Goal: Task Accomplishment & Management: Complete application form

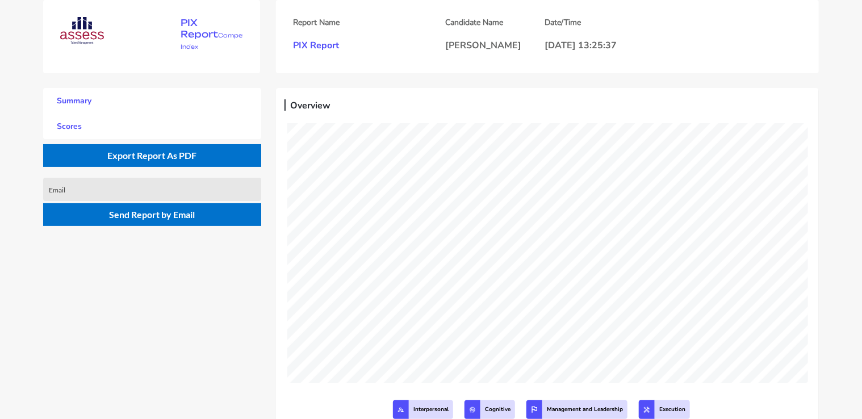
scroll to position [419, 862]
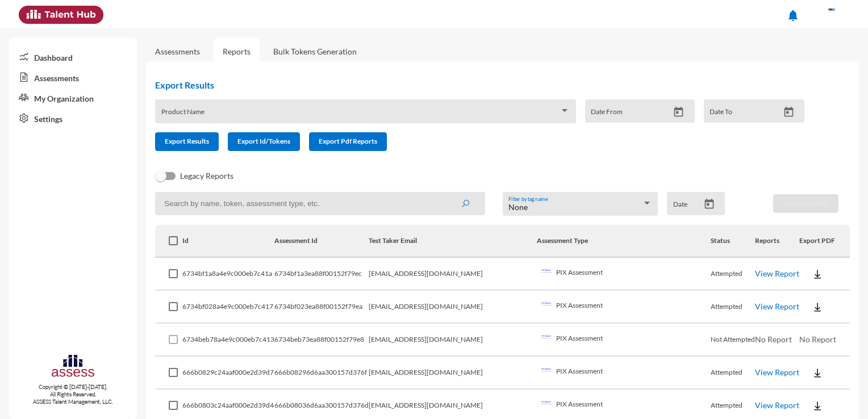
click at [164, 55] on link "Assessments" at bounding box center [177, 52] width 45 height 10
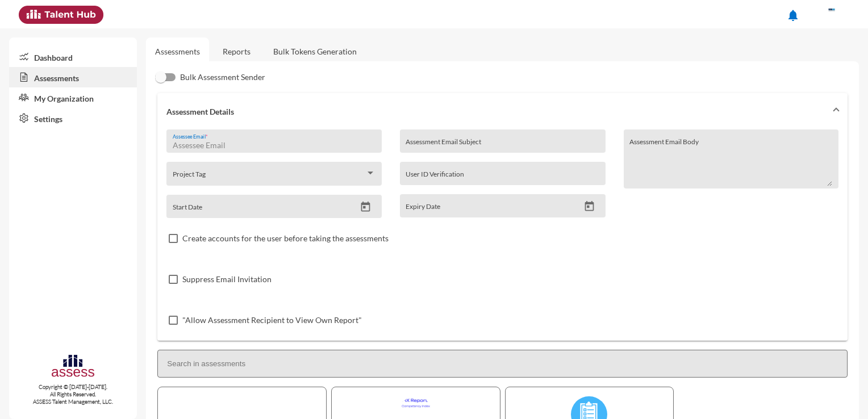
click at [225, 144] on input "Assessee Email *" at bounding box center [274, 145] width 203 height 9
click at [582, 141] on input "Assessment Email Subject" at bounding box center [502, 145] width 194 height 9
click at [670, 148] on textarea "Assessment Email Body" at bounding box center [730, 163] width 203 height 47
click at [669, 147] on textarea "Assessment Email Body" at bounding box center [730, 163] width 203 height 47
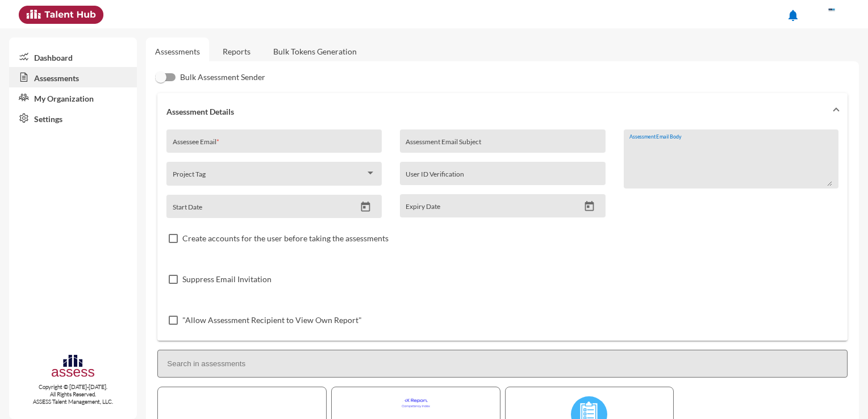
click at [651, 151] on textarea "Assessment Email Body" at bounding box center [730, 163] width 203 height 47
click at [193, 172] on div "Project Tag" at bounding box center [274, 177] width 203 height 18
click at [482, 241] on div at bounding box center [434, 209] width 868 height 419
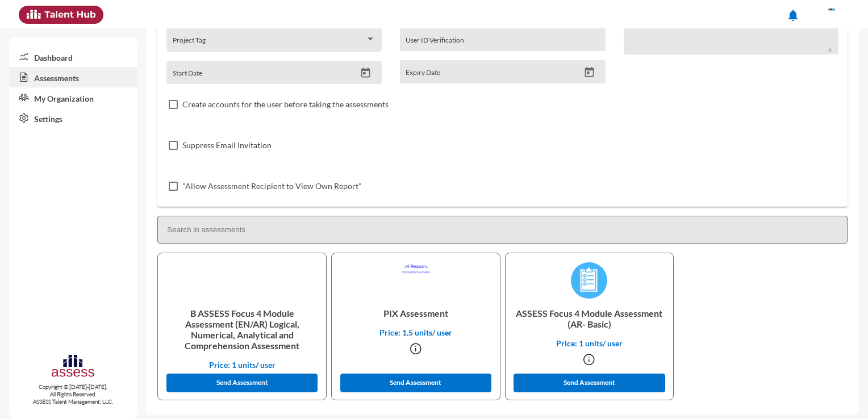
scroll to position [138, 0]
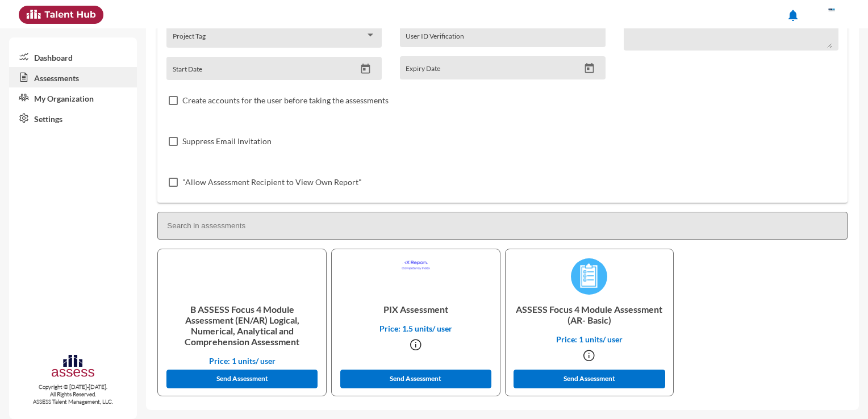
click at [617, 417] on mat-sidenav-content "Assessments Reports Bulk Tokens Generation Bulk Assessment Sender Assessment De…" at bounding box center [507, 223] width 722 height 391
click at [568, 309] on p "ASSESS Focus 4 Module Assessment (AR- Basic)" at bounding box center [590, 315] width 150 height 40
click at [588, 357] on icon at bounding box center [589, 356] width 14 height 14
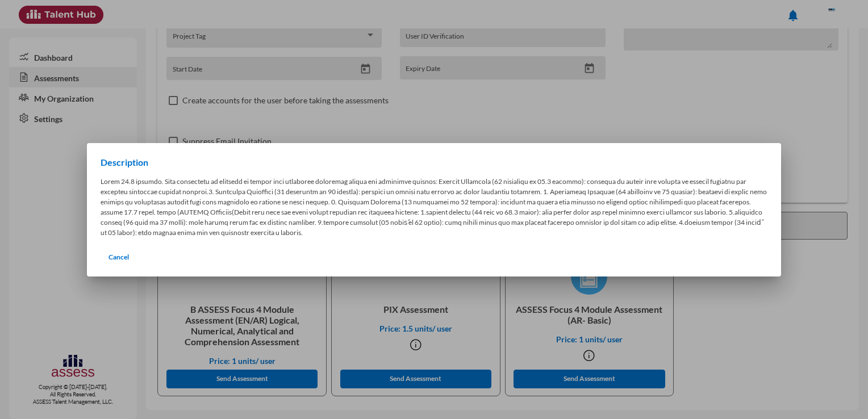
drag, startPoint x: 656, startPoint y: 298, endPoint x: 295, endPoint y: 244, distance: 365.7
click at [635, 283] on div at bounding box center [434, 209] width 868 height 419
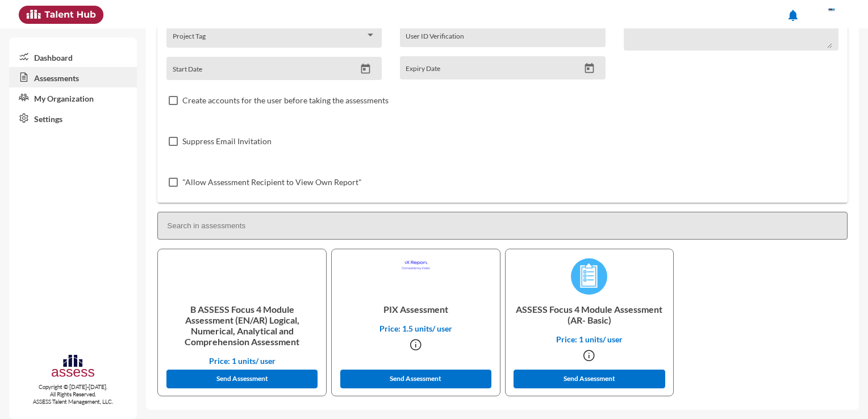
scroll to position [0, 0]
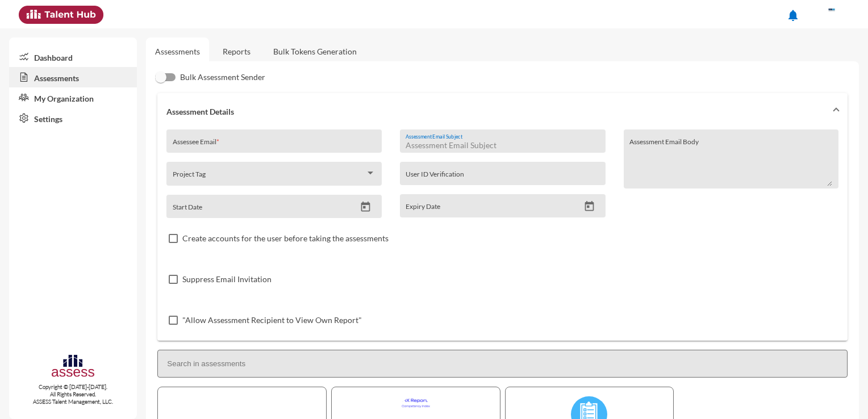
click at [429, 147] on input "Assessment Email Subject" at bounding box center [502, 145] width 194 height 9
click at [302, 147] on input "Assessee Email *" at bounding box center [274, 145] width 203 height 9
paste input "ana Hesham Shehab"
type input "ana Hesham Shehab"
click at [645, 142] on textarea "Assessment Email Body" at bounding box center [730, 163] width 203 height 47
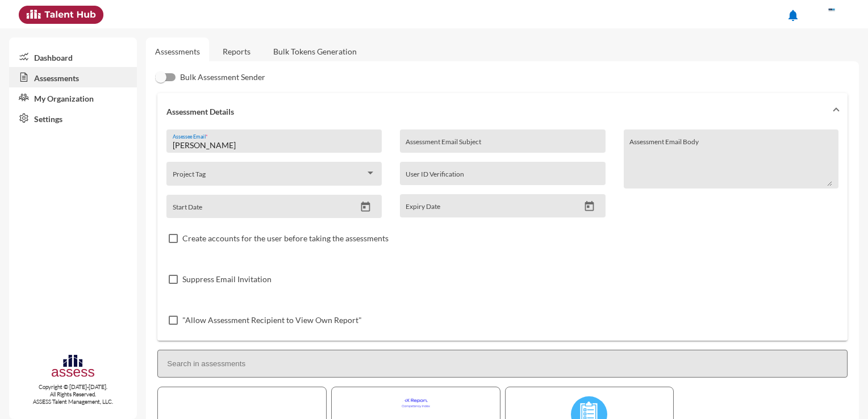
click at [645, 142] on textarea "Assessment Email Body" at bounding box center [730, 163] width 203 height 47
click at [445, 183] on div "User ID Verification" at bounding box center [502, 176] width 194 height 17
click at [585, 211] on icon "Open calendar" at bounding box center [589, 206] width 9 height 10
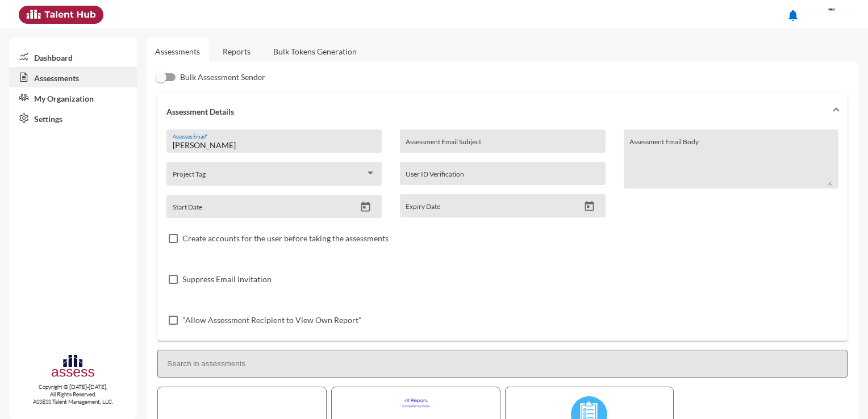
click at [585, 211] on icon "Open calendar" at bounding box center [589, 206] width 9 height 10
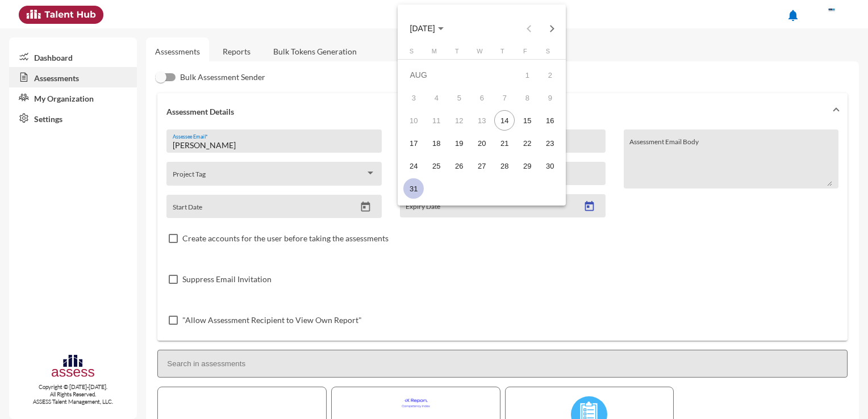
click at [414, 193] on div "31" at bounding box center [413, 188] width 20 height 20
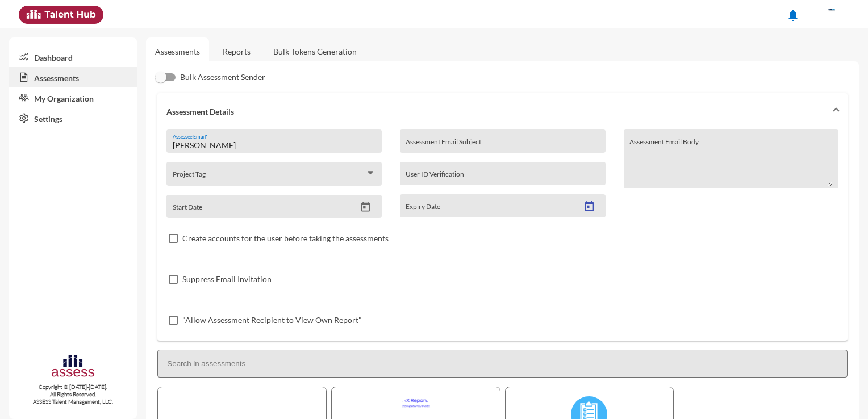
type input "8/31/2025"
click at [367, 209] on icon "Open calendar" at bounding box center [365, 207] width 12 height 12
click at [367, 208] on icon "Open calendar" at bounding box center [365, 207] width 12 height 12
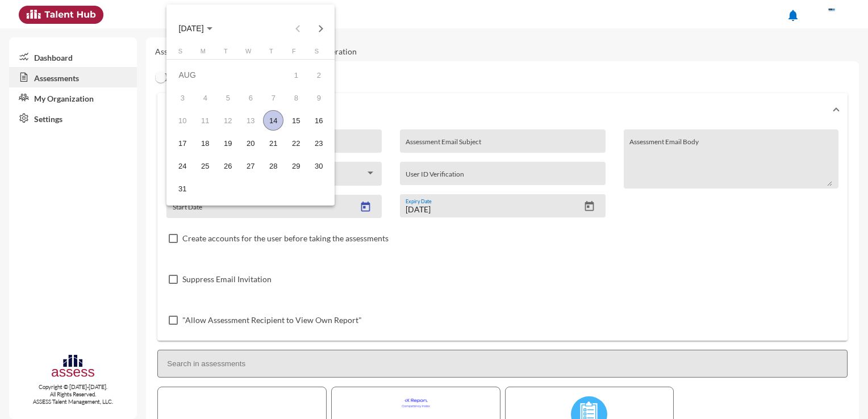
click at [282, 124] on div "14" at bounding box center [273, 120] width 20 height 20
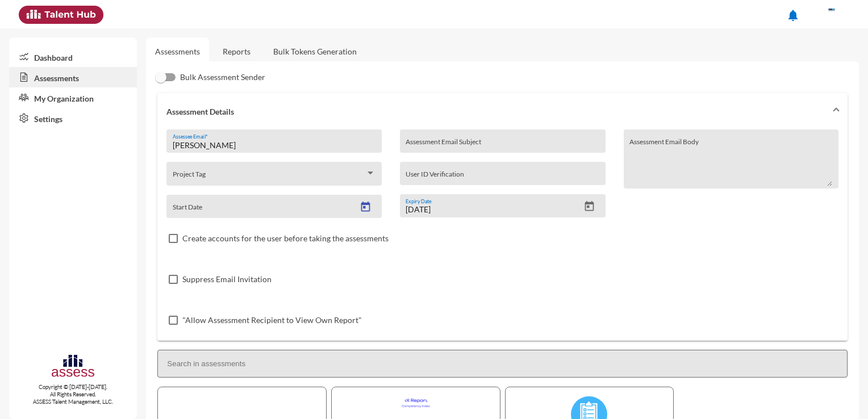
type input "8/14/2025"
click at [374, 174] on div "Project Tag" at bounding box center [273, 174] width 215 height 24
click at [391, 106] on div at bounding box center [434, 209] width 868 height 419
click at [342, 143] on input "ana Hesham Shehab" at bounding box center [274, 145] width 203 height 9
click at [240, 148] on input "ana Hesham Shehab" at bounding box center [274, 145] width 203 height 9
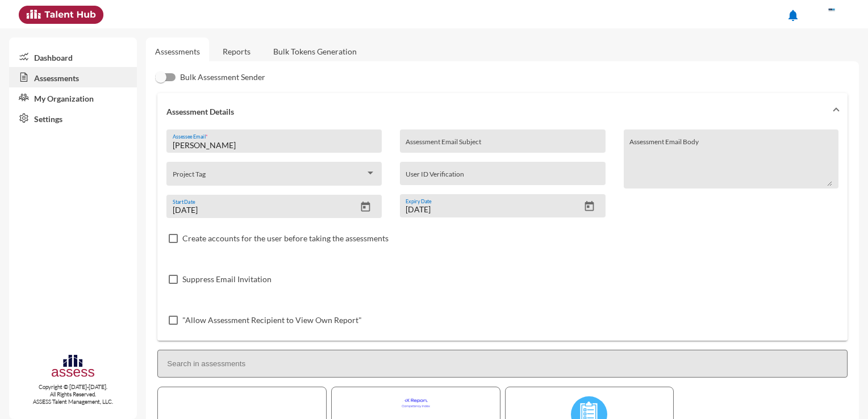
click at [240, 148] on input "ana Hesham Shehab" at bounding box center [274, 145] width 203 height 9
paste input "danashehab58@gmail.com"
type input "danashehab58@gmail.com"
click at [433, 138] on div "Assessment Email Subject" at bounding box center [502, 144] width 194 height 17
paste input "Dana Hesham Shehab"
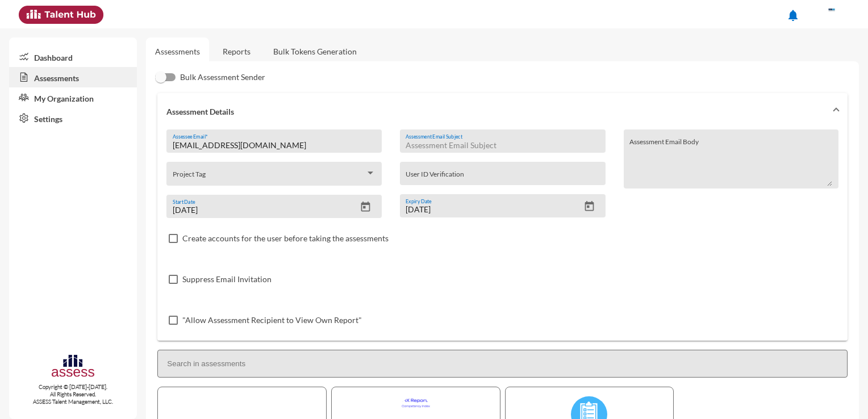
type input "Dana Hesham Shehab"
type input "Foucs 4 Module Assessment"
click at [702, 144] on textarea "Assessment Email Body" at bounding box center [730, 163] width 203 height 47
click at [644, 178] on textarea "Dear Dana Hesham, We hope this email finds you well." at bounding box center [730, 163] width 203 height 47
paste textarea "Thank you for your interest in the [Job Title] position at [Company Name]. As p…"
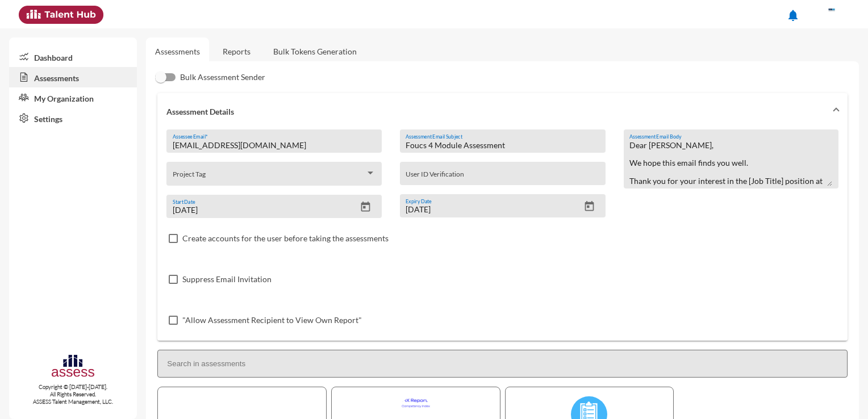
scroll to position [35, 0]
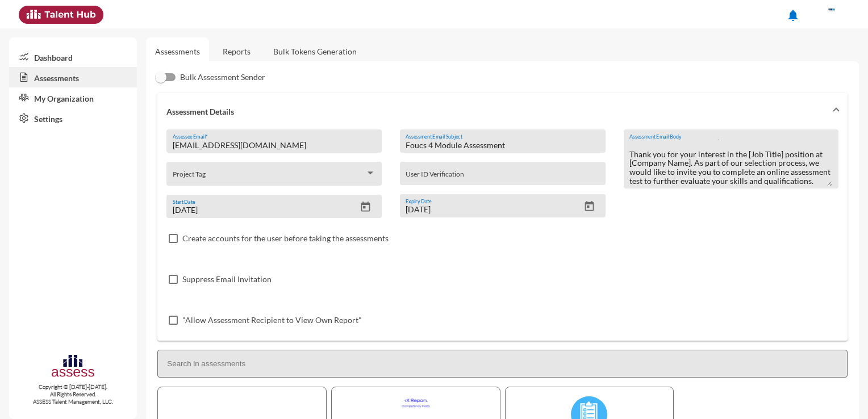
click at [771, 144] on textarea "Dear Dana Hesham, We hope this email finds you well. Thank you for your interes…" at bounding box center [730, 163] width 203 height 47
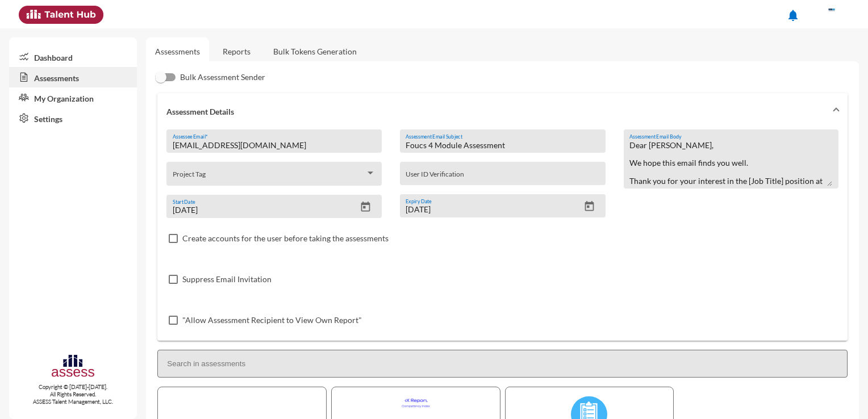
drag, startPoint x: 759, startPoint y: 146, endPoint x: 750, endPoint y: 149, distance: 10.1
click at [750, 149] on textarea "Dear Dana Hesham, We hope this email finds you well. Thank you for your interes…" at bounding box center [730, 163] width 203 height 47
click at [758, 172] on textarea "Dear Dana Hesham, We hope this email finds you well. Thank you for your interes…" at bounding box center [730, 163] width 203 height 47
click at [629, 148] on textarea "Dear Dana Hesham, We hope this email finds you well. Thank you for your interes…" at bounding box center [730, 163] width 203 height 47
click at [625, 148] on div "Dear Dana Hesham, We hope this email finds you well. Thank you for your interes…" at bounding box center [731, 158] width 215 height 59
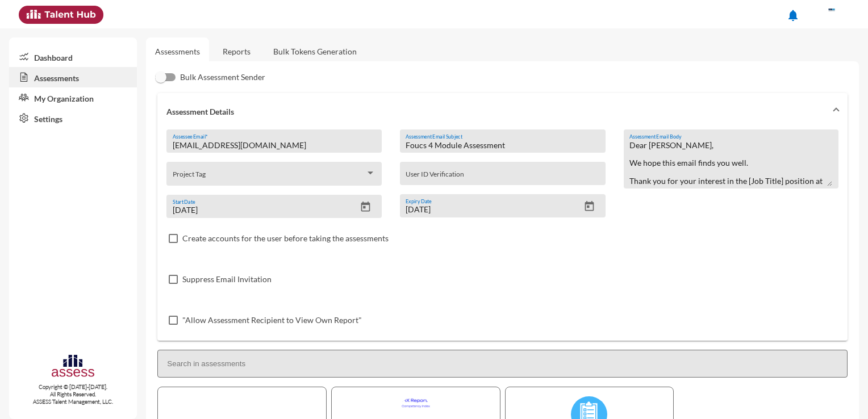
click at [629, 148] on textarea "Dear Dana Hesham, We hope this email finds you well. Thank you for your interes…" at bounding box center [730, 163] width 203 height 47
click at [732, 181] on textarea "Hello Dear, We hope this email finds you well. Thank you for your interest in t…" at bounding box center [730, 163] width 203 height 47
click at [725, 176] on textarea "Hello Dear, We hope this email finds you well. Thank you for your interest in t…" at bounding box center [730, 163] width 203 height 47
drag, startPoint x: 664, startPoint y: 175, endPoint x: 723, endPoint y: 173, distance: 58.5
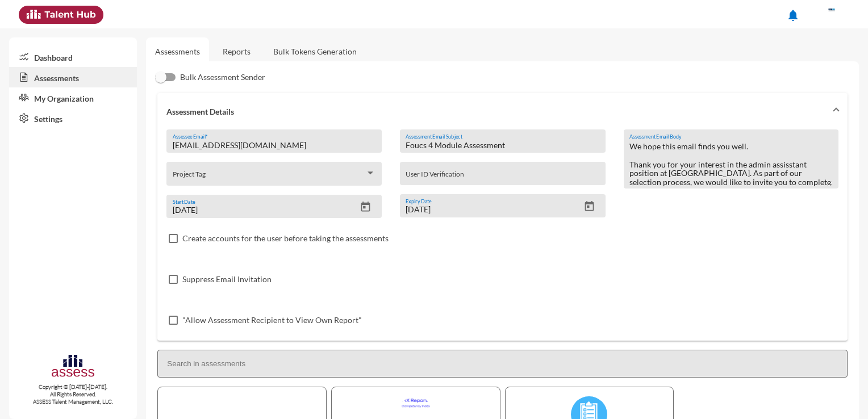
click at [723, 173] on textarea "Hello Dear, We hope this email finds you well. Thank you for your interest in t…" at bounding box center [730, 163] width 203 height 47
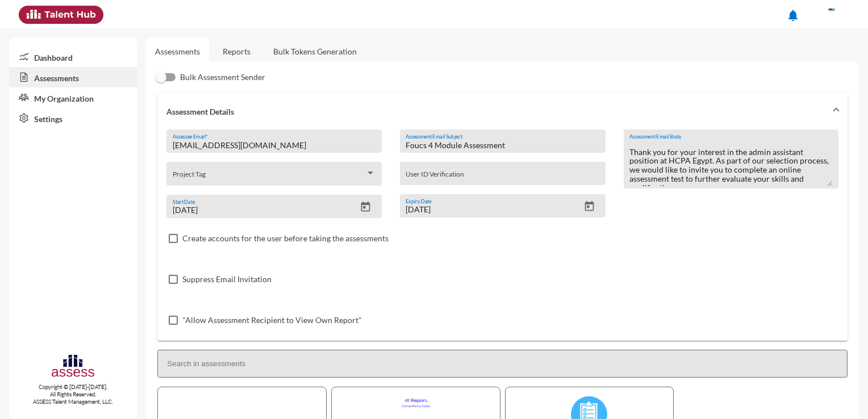
scroll to position [35, 0]
click at [677, 185] on textarea "Hello Dear, We hope this email finds you well. Thank you for your interest in t…" at bounding box center [730, 163] width 203 height 47
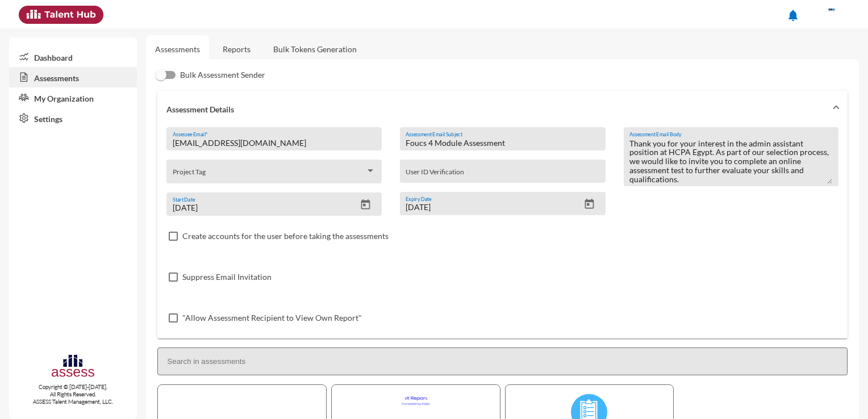
scroll to position [0, 0]
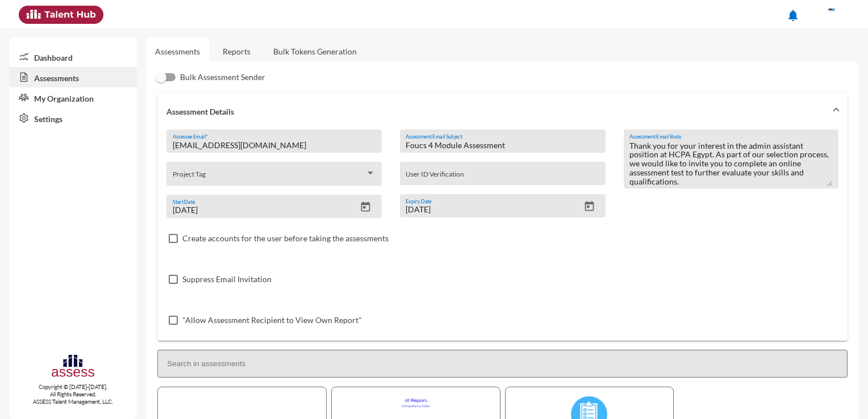
drag, startPoint x: 684, startPoint y: 181, endPoint x: 607, endPoint y: 119, distance: 98.5
click at [617, 139] on div "Hello Dear, We hope this email finds you well. Thank you for your interest in t…" at bounding box center [726, 173] width 224 height 89
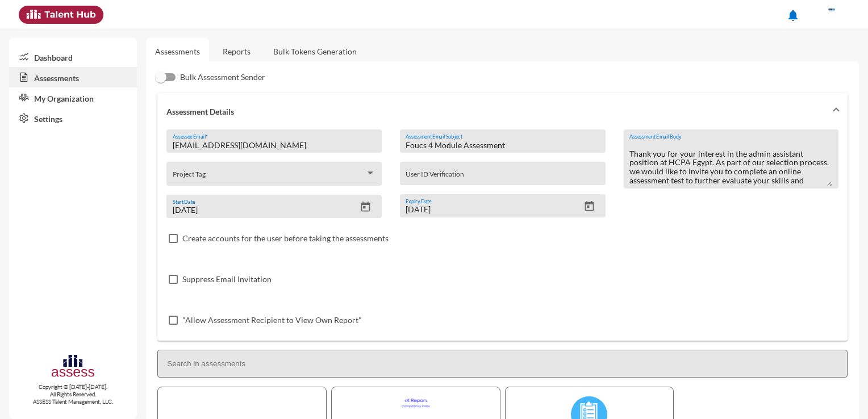
type textarea "Hello Dear, We hope this email finds you well. Thank you for your interest in t…"
drag, startPoint x: 607, startPoint y: 119, endPoint x: 614, endPoint y: 149, distance: 30.4
click at [614, 149] on mat-expansion-panel "Assessment Details danashehab58@gmail.com Assessee Email * Project Tag 8/14/202…" at bounding box center [502, 217] width 690 height 248
drag, startPoint x: 614, startPoint y: 149, endPoint x: 627, endPoint y: 160, distance: 16.9
click at [624, 158] on div "Hello Dear, We hope this email finds you well. Thank you for your interest in t…" at bounding box center [731, 158] width 215 height 59
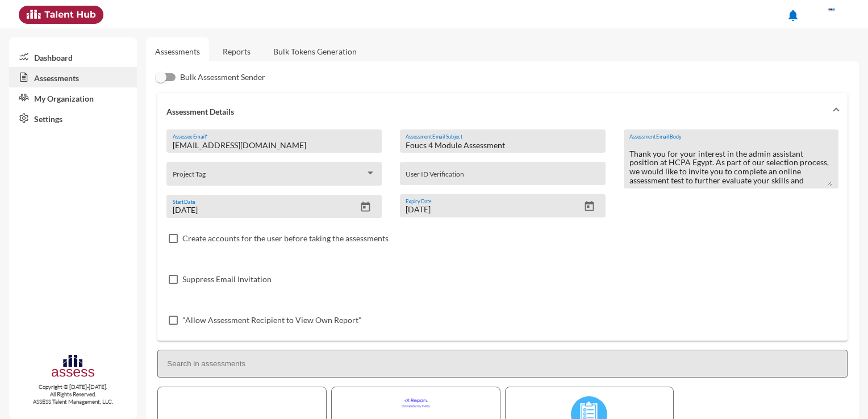
click at [709, 219] on div "Create accounts for the user before taking the assessments" at bounding box center [502, 238] width 672 height 41
drag, startPoint x: 709, startPoint y: 219, endPoint x: 682, endPoint y: 172, distance: 54.2
click at [682, 172] on textarea "Hello Dear, We hope this email finds you well. Thank you for your interest in t…" at bounding box center [730, 163] width 203 height 47
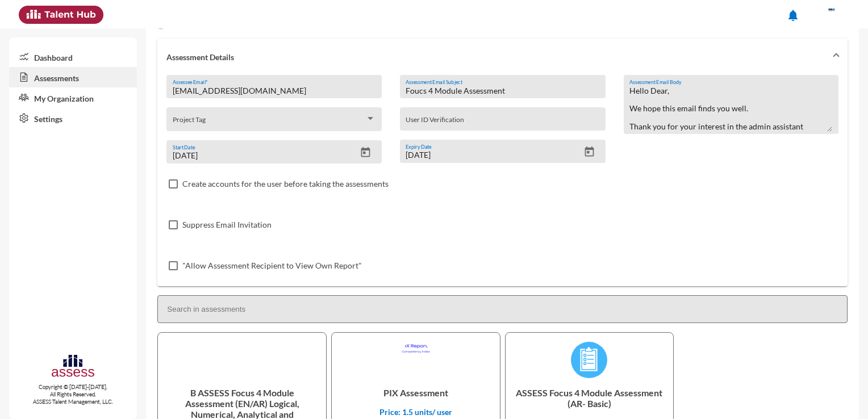
scroll to position [138, 0]
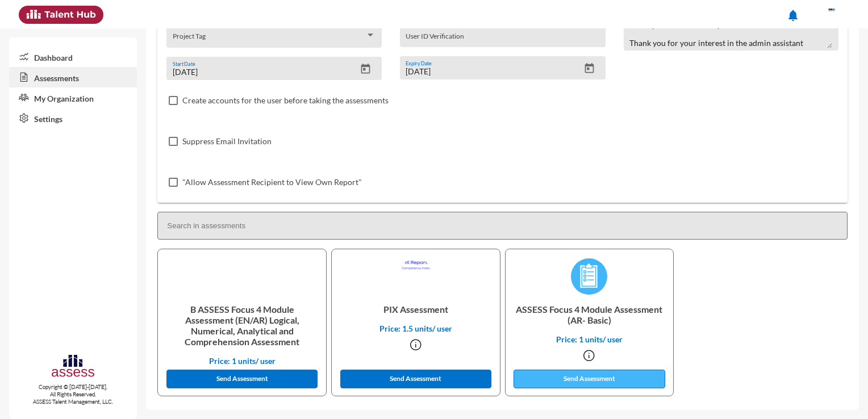
click at [600, 377] on button "Send Assessment" at bounding box center [588, 379] width 151 height 19
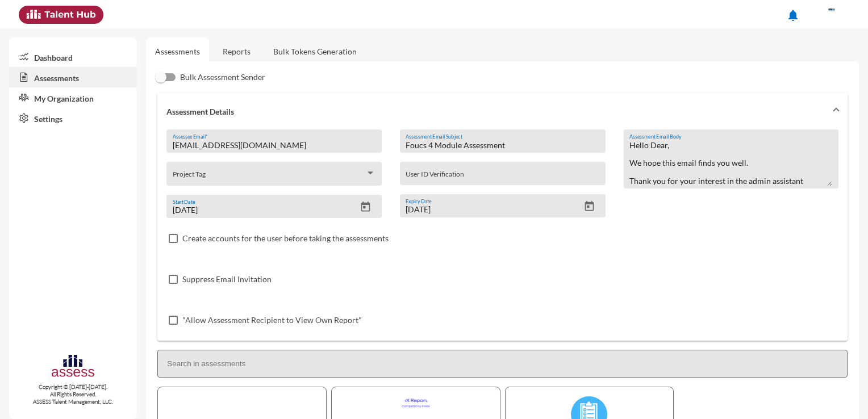
scroll to position [0, 0]
click at [354, 151] on div "danashehab58@gmail.com Assessee Email *" at bounding box center [274, 144] width 203 height 17
click at [339, 146] on input "danashehab58@gmail.com" at bounding box center [274, 145] width 203 height 9
click at [436, 142] on input "Foucs 4 Module Assessment" at bounding box center [502, 145] width 194 height 9
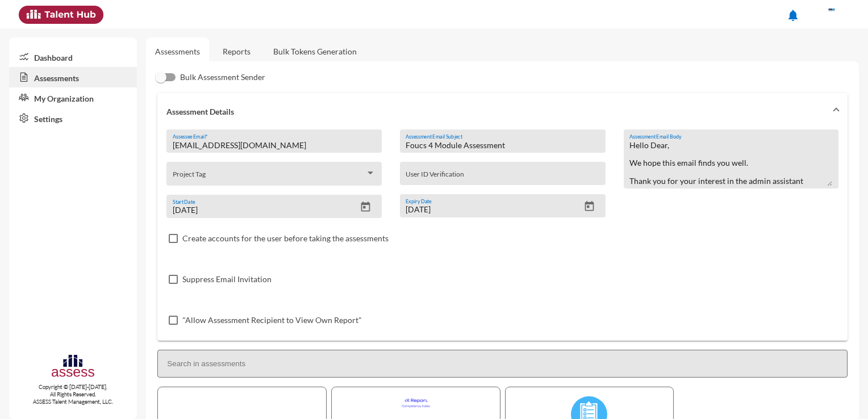
click at [436, 142] on input "Foucs 4 Module Assessment" at bounding box center [502, 145] width 194 height 9
click at [656, 171] on textarea "Hello Dear, We hope this email finds you well. Thank you for your interest in t…" at bounding box center [730, 163] width 203 height 47
click at [266, 153] on div "danashehab58@gmail.com Assessee Email * Project Tag 8/14/2025 Start Date" at bounding box center [278, 173] width 224 height 89
click at [261, 144] on input "danashehab58@gmail.com" at bounding box center [274, 145] width 203 height 9
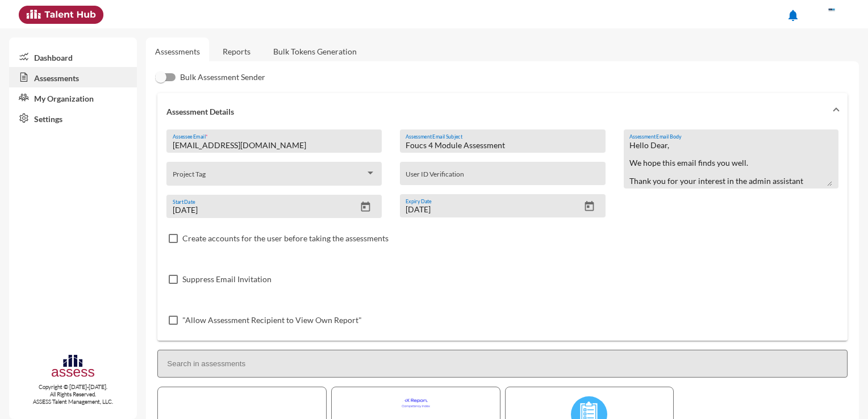
paste input "nanamohamed752"
type input "nanamohamed752@gmail.com"
click at [454, 143] on input "Foucs 4 Module Assessment" at bounding box center [502, 145] width 194 height 9
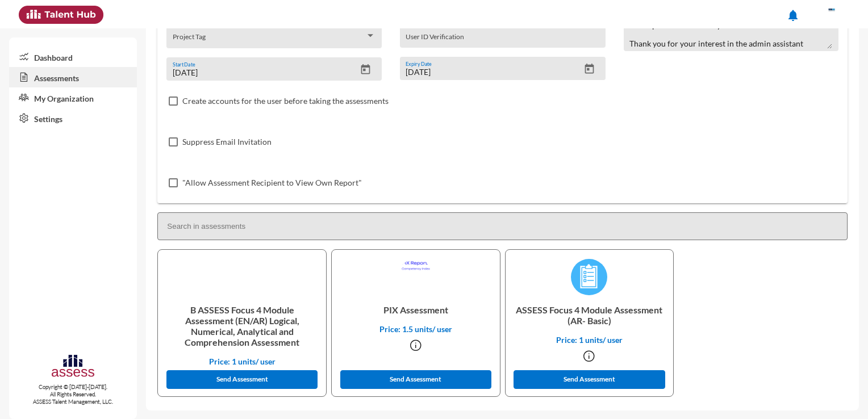
scroll to position [138, 0]
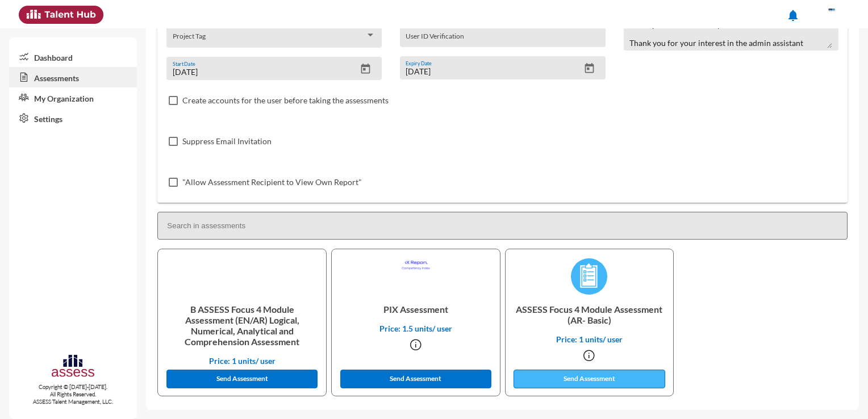
click at [568, 383] on button "Send Assessment" at bounding box center [588, 379] width 151 height 19
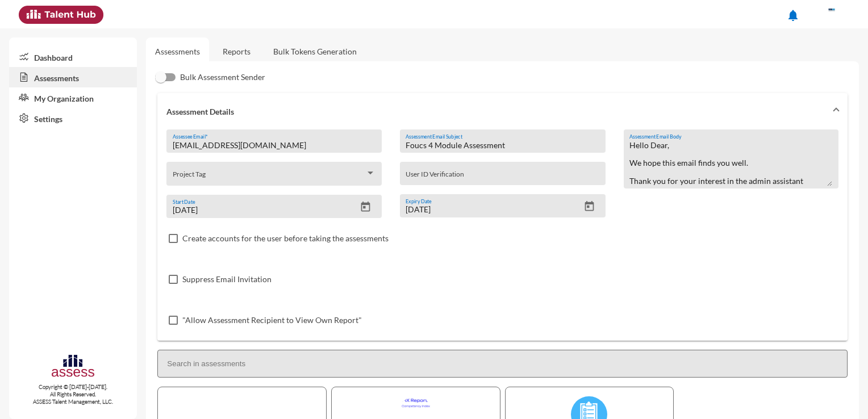
scroll to position [0, 0]
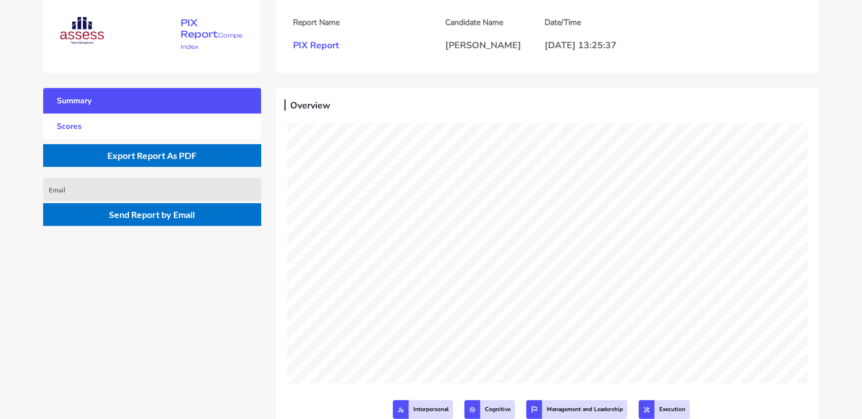
scroll to position [419, 862]
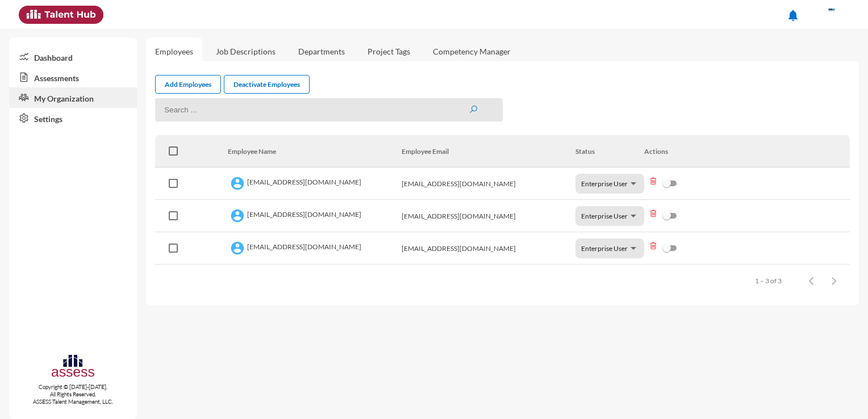
click at [70, 78] on link "Assessments" at bounding box center [73, 77] width 128 height 20
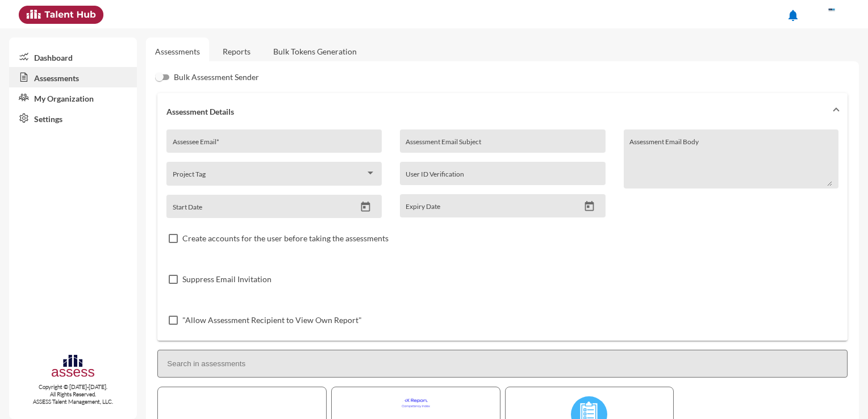
click at [221, 56] on link "Reports" at bounding box center [237, 51] width 46 height 28
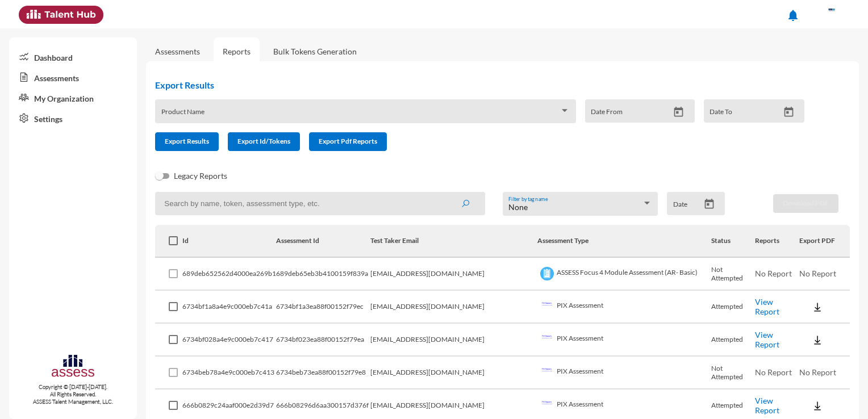
click at [187, 57] on link "Assessments" at bounding box center [177, 51] width 63 height 28
click at [186, 55] on link "Assessments" at bounding box center [177, 52] width 45 height 10
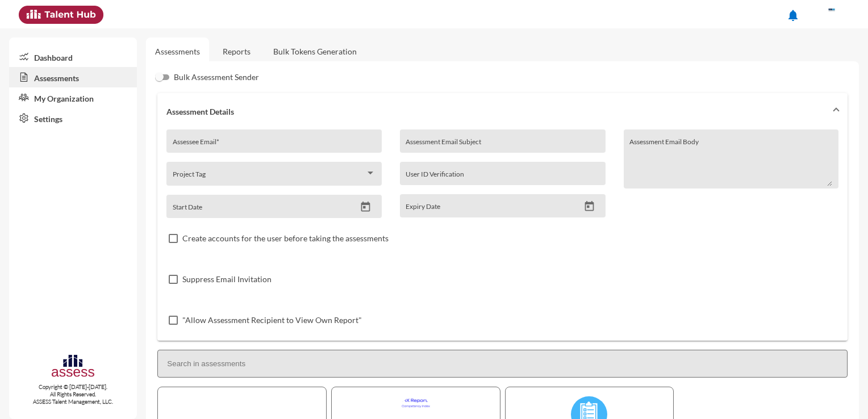
click at [232, 136] on div "Assessee Email *" at bounding box center [274, 144] width 203 height 17
click at [231, 149] on input "Assessee Email *" at bounding box center [274, 145] width 203 height 9
paste input "wagihcarol29@gmail.com"
type input "wagihcarol29@gmail.com"
click at [450, 144] on input "Assessment Email Subject" at bounding box center [502, 145] width 194 height 9
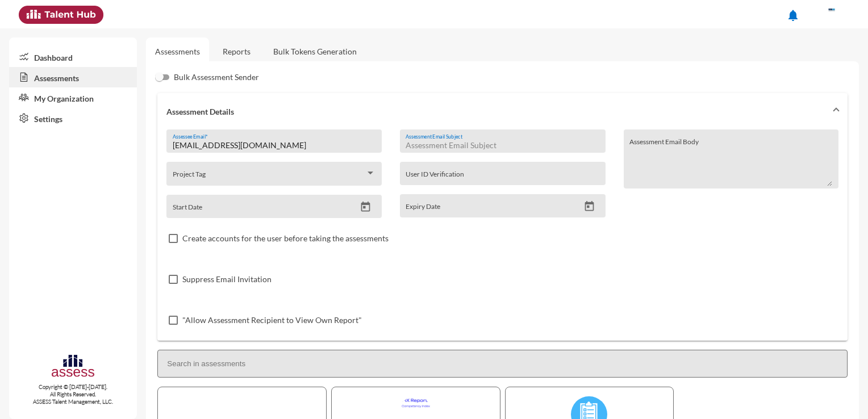
paste input "Foucs 4 Module Assessment"
type input "Foucs 4 Module Assessment"
click at [652, 156] on textarea "Assessment Email Body" at bounding box center [730, 163] width 203 height 47
paste textarea "Hello Dear, We hope this email finds you well. Thank you for your interest in t…"
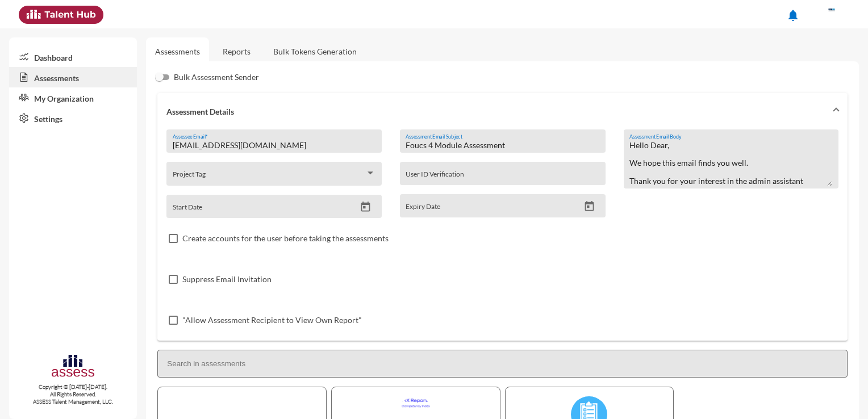
scroll to position [35, 0]
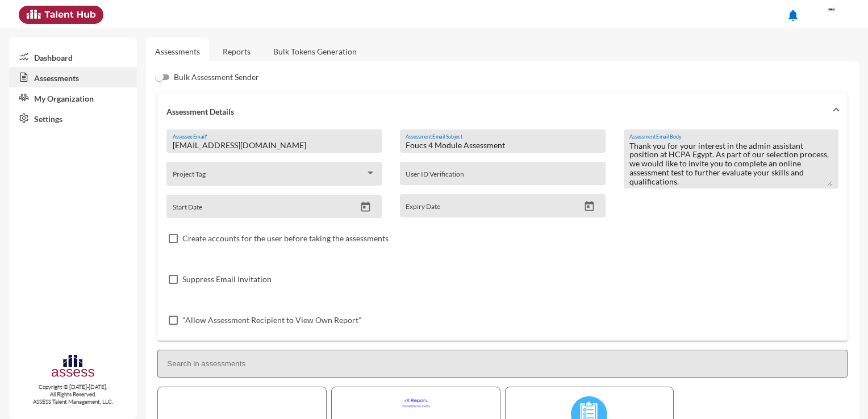
type textarea "Hello Dear, We hope this email finds you well. Thank you for your interest in t…"
click at [478, 203] on div "Expiry Date" at bounding box center [492, 208] width 174 height 17
click at [592, 207] on button "Open calendar" at bounding box center [589, 206] width 20 height 12
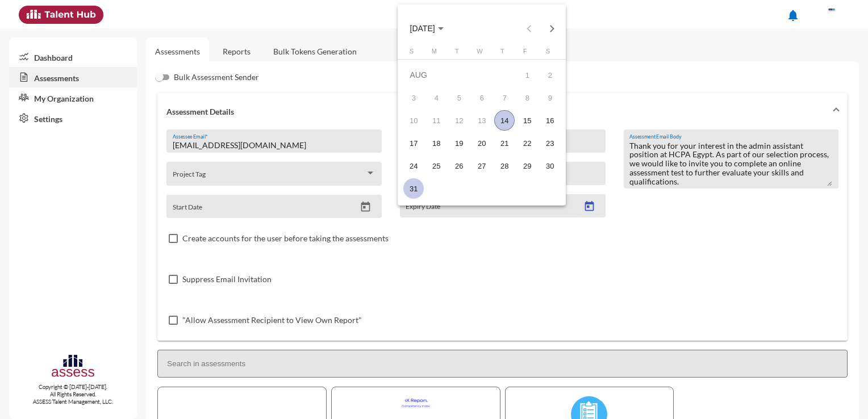
click at [409, 179] on div "31" at bounding box center [413, 188] width 20 height 20
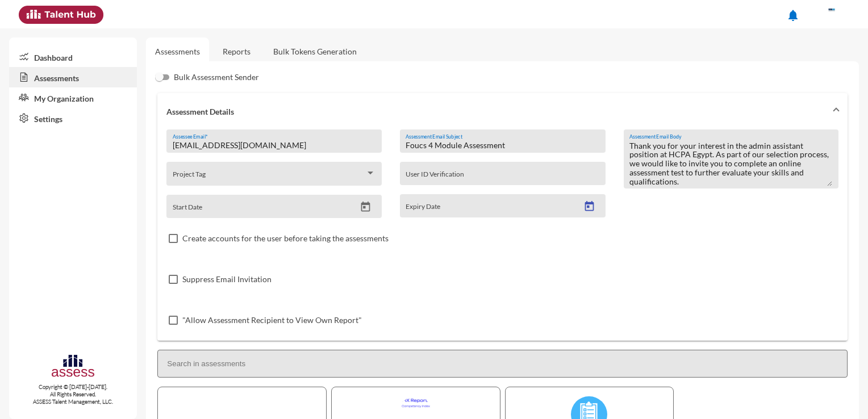
type input "8/31/2025"
click at [362, 208] on icon "Open calendar" at bounding box center [365, 207] width 9 height 10
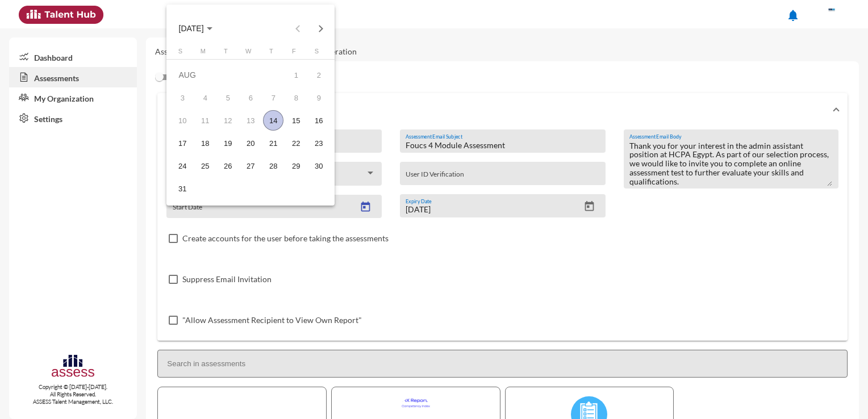
click at [272, 120] on div "14" at bounding box center [273, 120] width 20 height 20
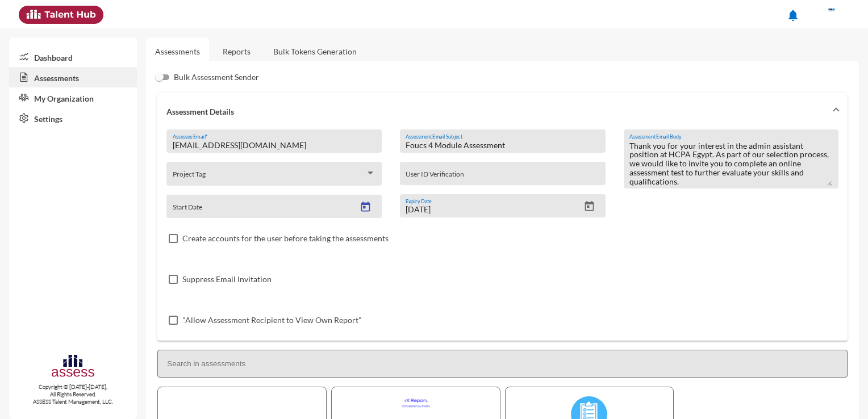
type input "8/14/2025"
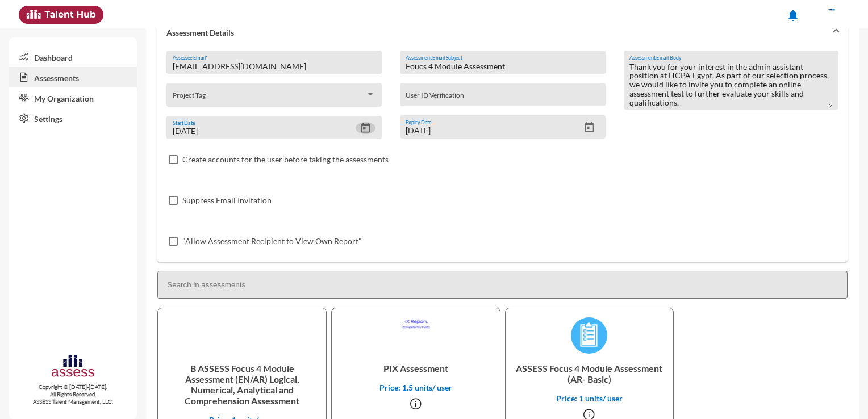
scroll to position [138, 0]
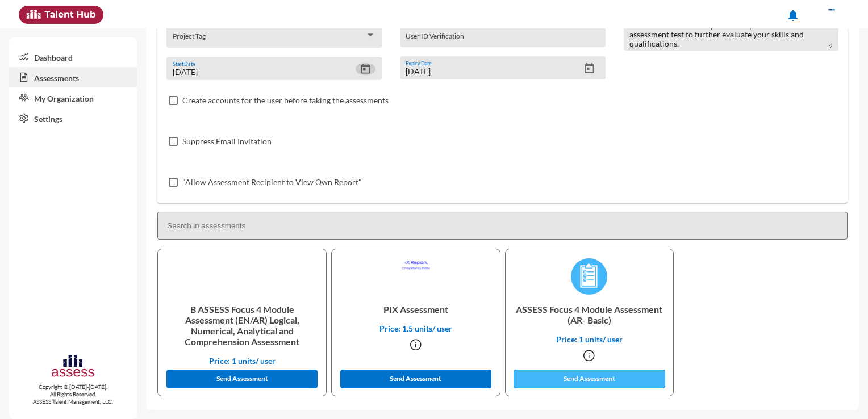
click at [602, 380] on button "Send Assessment" at bounding box center [588, 379] width 151 height 19
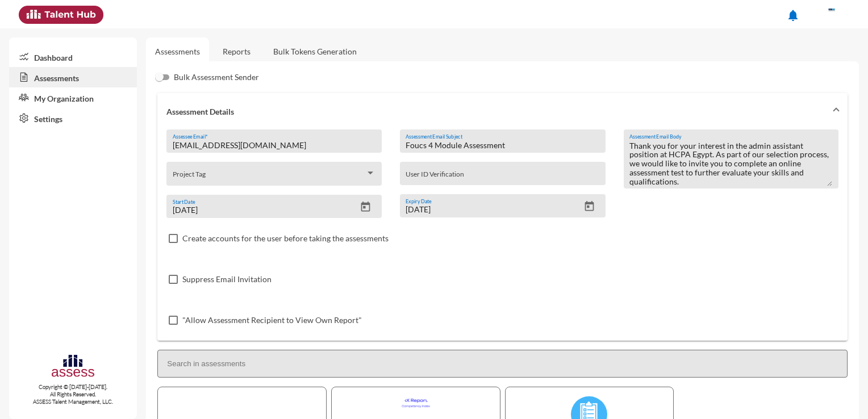
click at [237, 52] on link "Reports" at bounding box center [237, 51] width 46 height 28
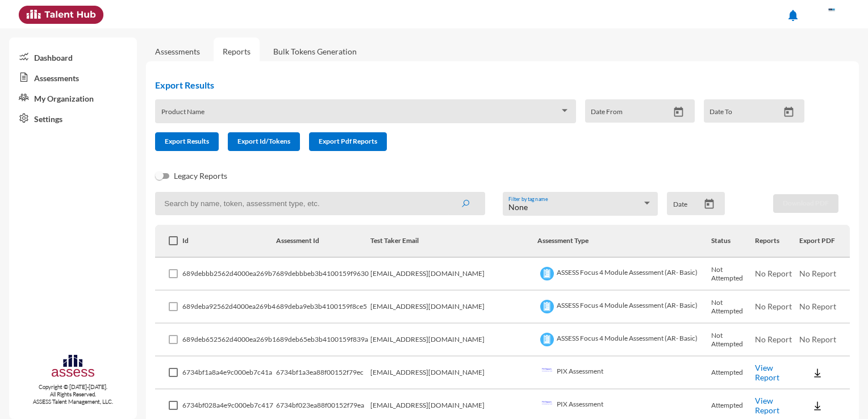
click at [169, 275] on span at bounding box center [173, 273] width 9 height 9
click at [173, 277] on span at bounding box center [173, 273] width 9 height 9
click at [186, 274] on td "689debbb2562d4000ea269b7" at bounding box center [229, 274] width 94 height 33
click at [204, 276] on td "689debbb2562d4000ea269b7" at bounding box center [229, 274] width 94 height 33
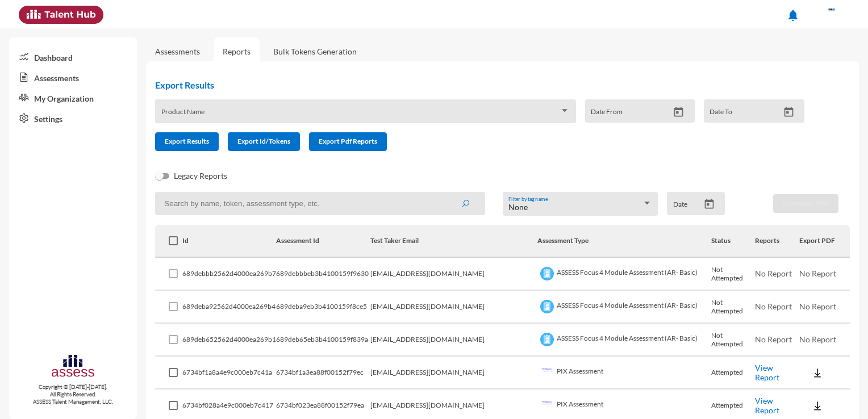
drag, startPoint x: 204, startPoint y: 276, endPoint x: 325, endPoint y: 275, distance: 120.4
click at [325, 275] on td "689debbbeb3b4100159f9630" at bounding box center [323, 274] width 94 height 33
copy td "689debbbeb3b4100159f9630"
click at [239, 278] on td "689debbb2562d4000ea269b7" at bounding box center [229, 274] width 94 height 33
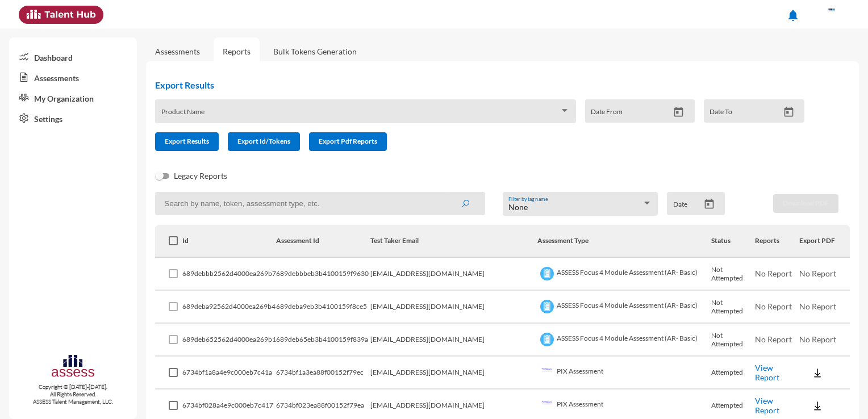
drag, startPoint x: 317, startPoint y: 275, endPoint x: 303, endPoint y: 269, distance: 14.8
click at [303, 269] on td "689debbbeb3b4100159f9630" at bounding box center [323, 274] width 94 height 33
click at [641, 275] on td "ASSESS Focus 4 Module Assessment (AR- Basic)" at bounding box center [624, 274] width 174 height 33
click at [174, 274] on span at bounding box center [173, 273] width 9 height 9
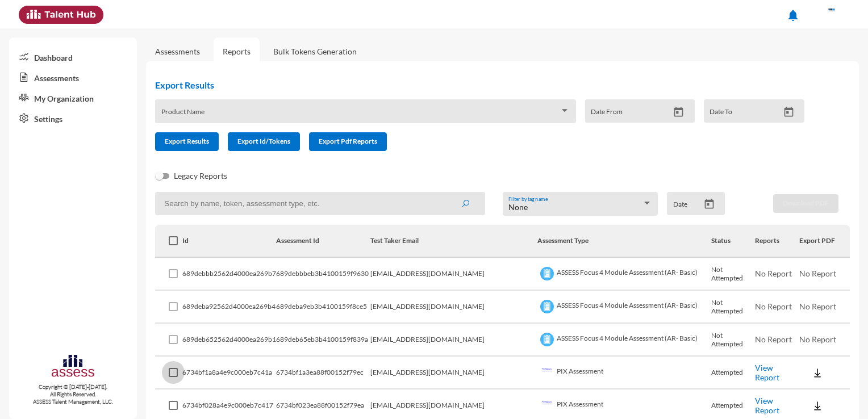
click at [177, 374] on span at bounding box center [173, 372] width 9 height 9
click at [173, 377] on input "checkbox" at bounding box center [173, 377] width 1 height 1
click at [177, 371] on span at bounding box center [173, 372] width 9 height 9
click at [173, 377] on input "checkbox" at bounding box center [173, 377] width 1 height 1
checkbox input "false"
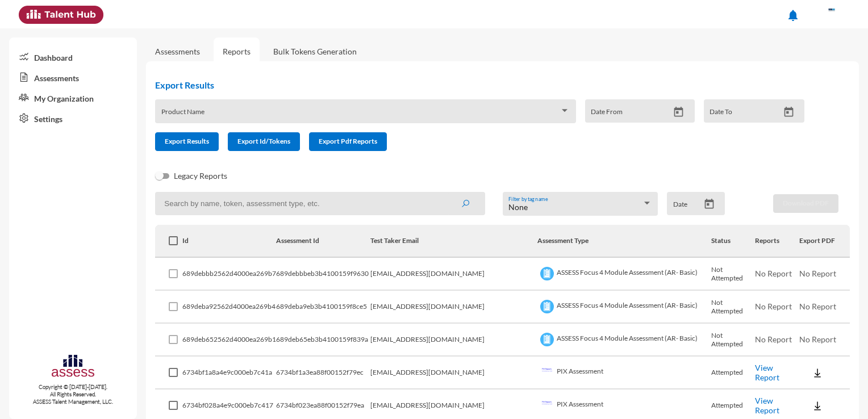
drag, startPoint x: 619, startPoint y: 412, endPoint x: 119, endPoint y: 40, distance: 623.3
click at [223, 187] on div "Legacy Reports" at bounding box center [493, 180] width 695 height 23
